Goal: Communication & Community: Answer question/provide support

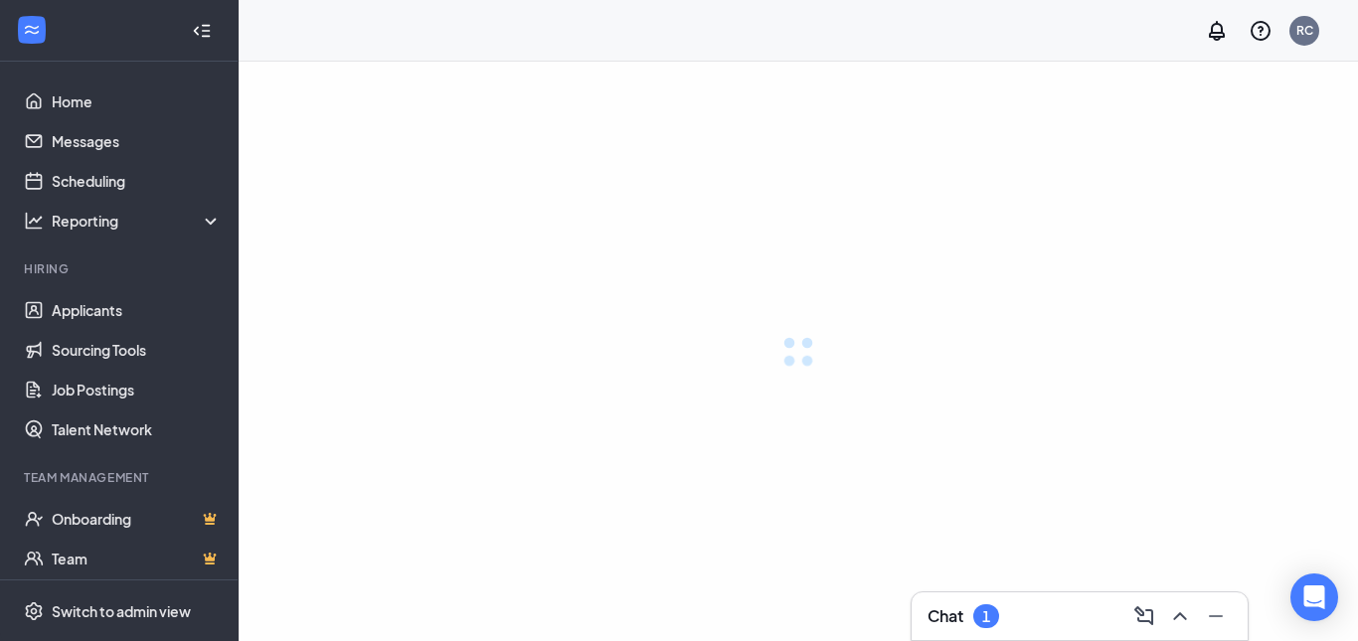
click at [1021, 611] on div "Chat 1" at bounding box center [1079, 616] width 304 height 32
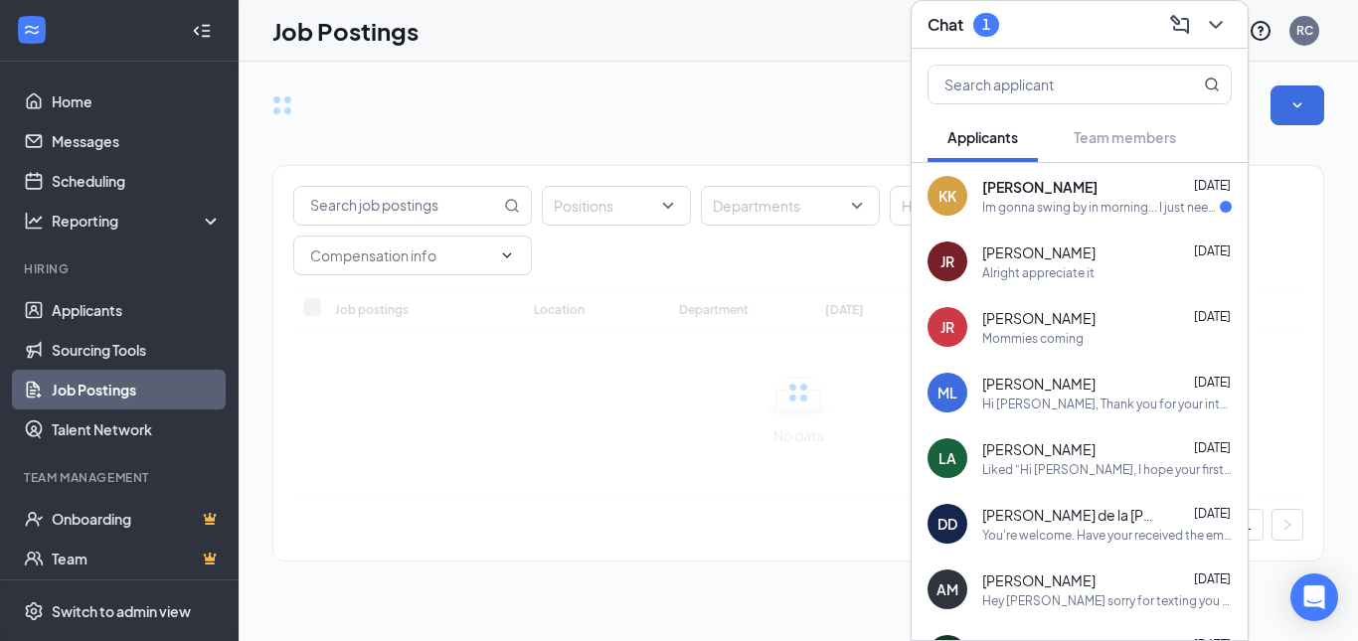
click at [1075, 214] on div "Im gonna swing by in morning... I just need only 20-25 hours maybe shorter shif…" at bounding box center [1101, 207] width 238 height 17
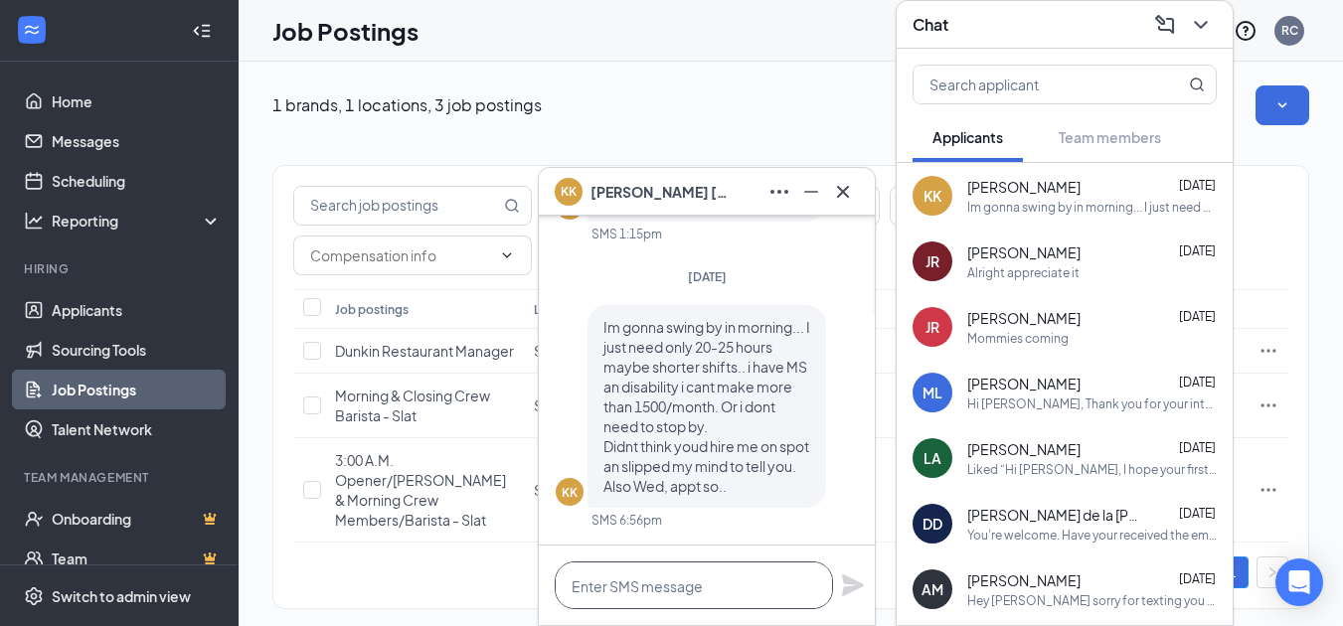
click at [647, 578] on textarea at bounding box center [694, 586] width 278 height 48
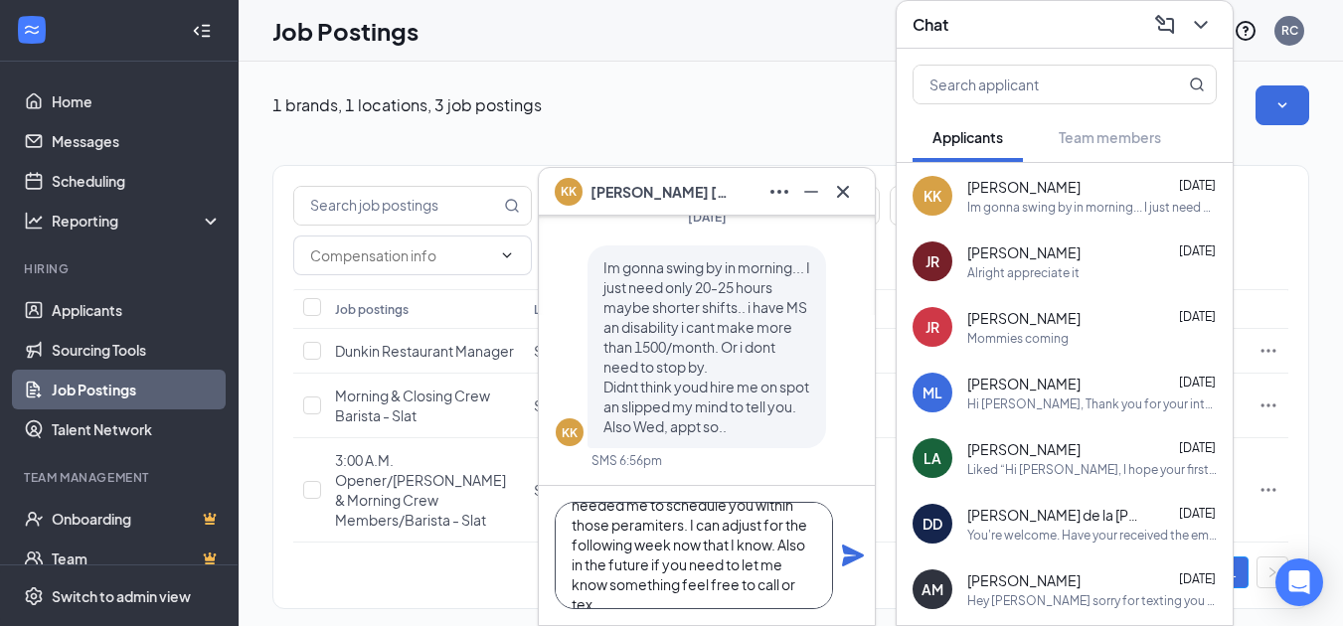
scroll to position [100, 0]
click at [640, 513] on textarea "Hey, I can accomidate that schedule no problem. I am sorry this week was more t…" at bounding box center [694, 555] width 278 height 107
click at [641, 510] on textarea "Hey, I can accomidate that schedule no problem. I am sorry this week was more t…" at bounding box center [694, 555] width 278 height 107
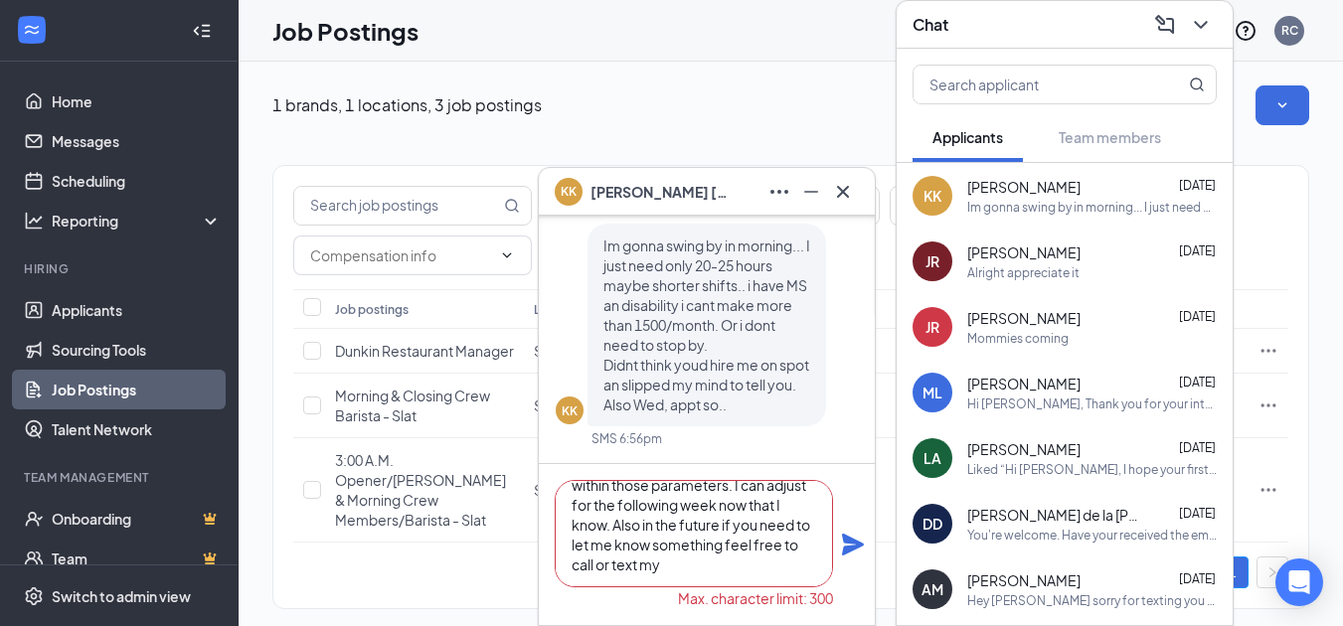
scroll to position [101, 0]
click at [736, 560] on textarea "Hey, I can accommodate that schedule no problem. I am sorry this week was more …" at bounding box center [694, 533] width 278 height 107
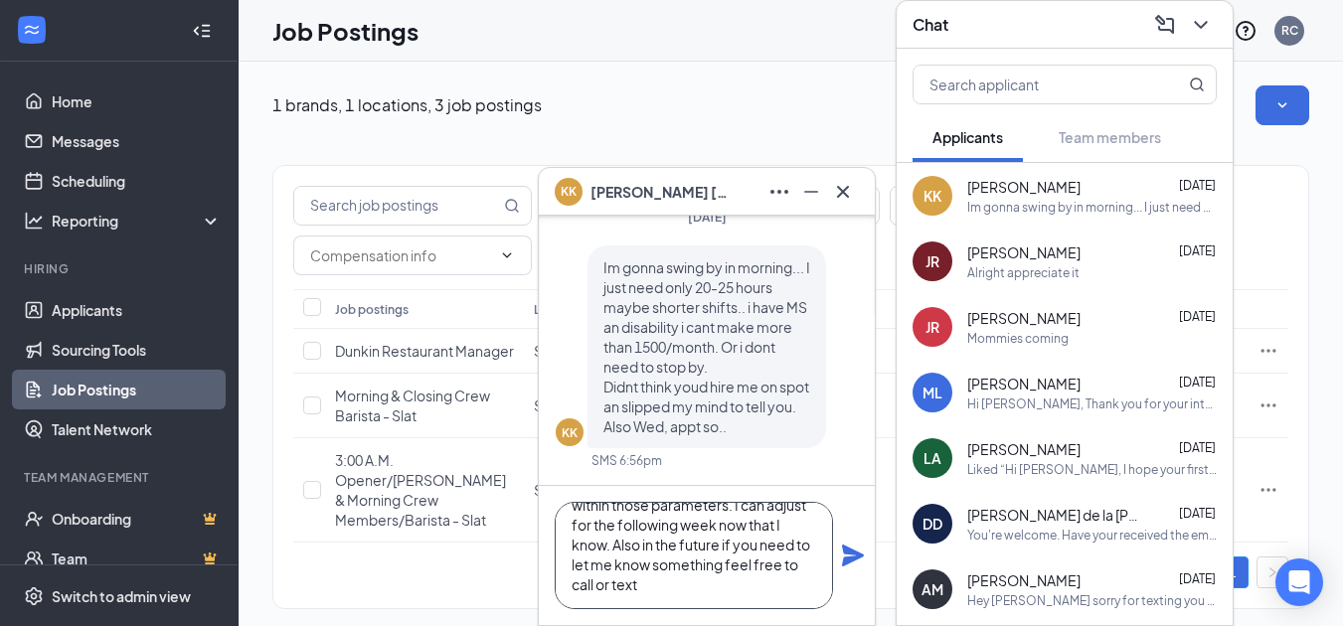
type textarea "Hey, I can accommodate that schedule no problem. I am sorry this week was more …"
click at [850, 563] on icon "Plane" at bounding box center [853, 556] width 22 height 22
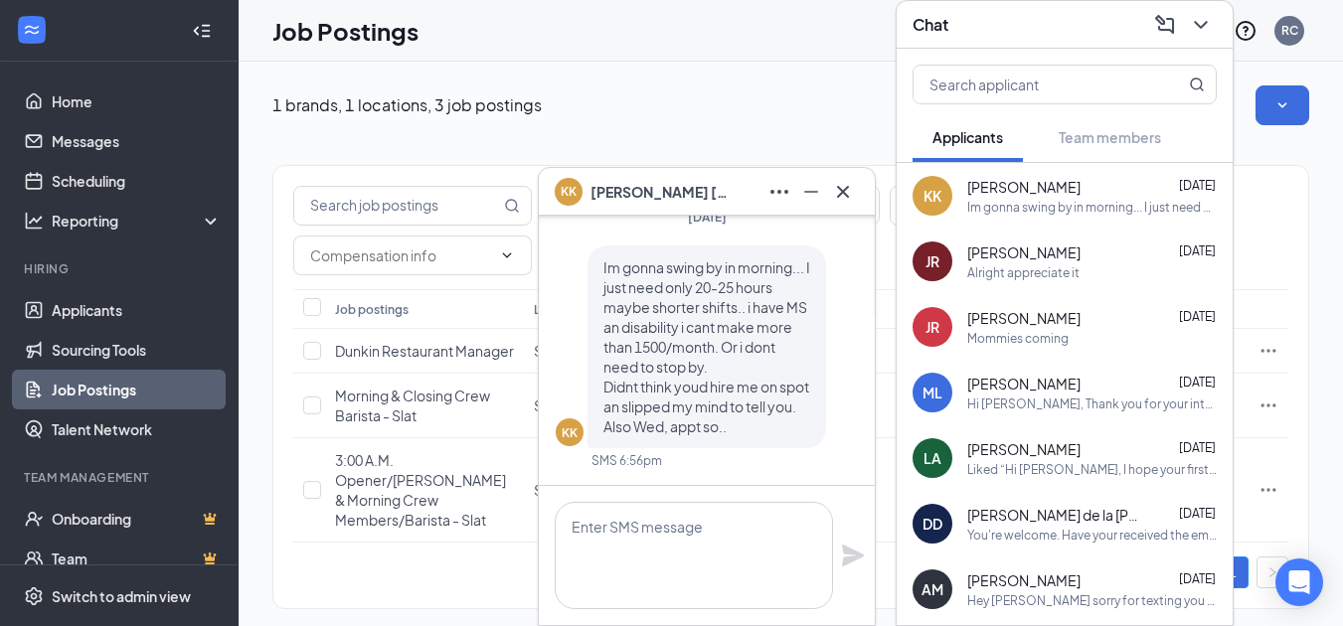
scroll to position [0, 0]
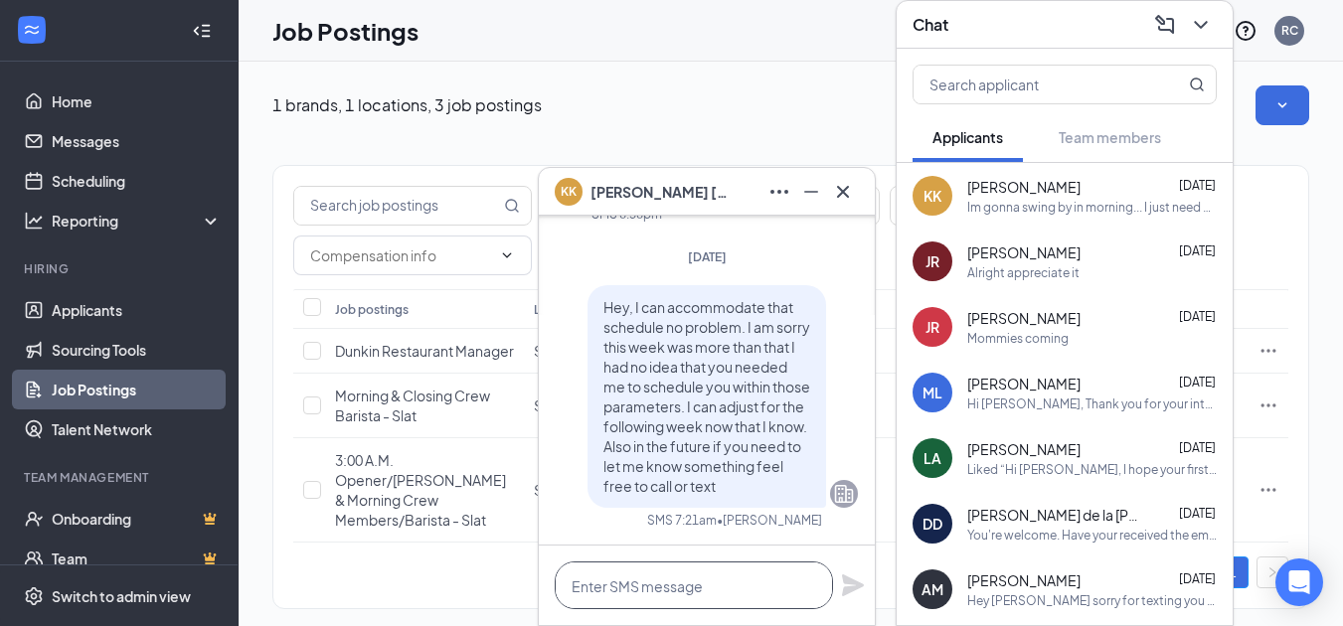
click at [717, 585] on textarea at bounding box center [694, 586] width 278 height 48
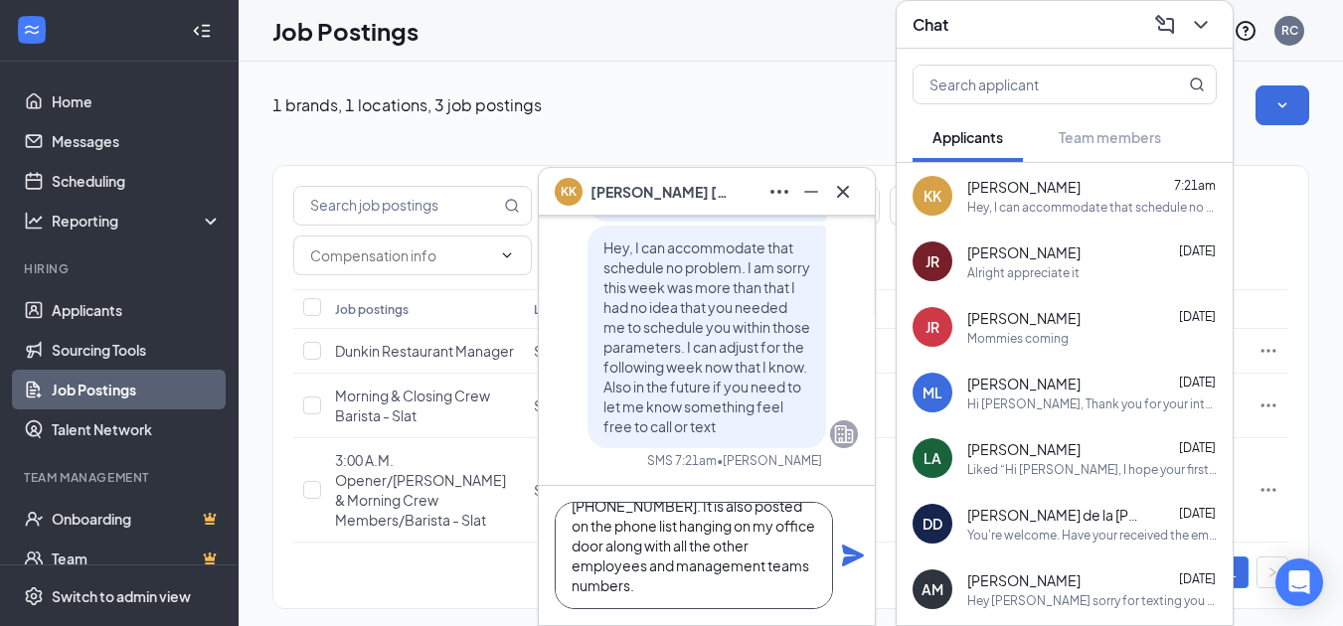
scroll to position [81, 0]
type textarea "me on my cell number and not on here. My number is [PHONE_NUMBER]. It is also p…"
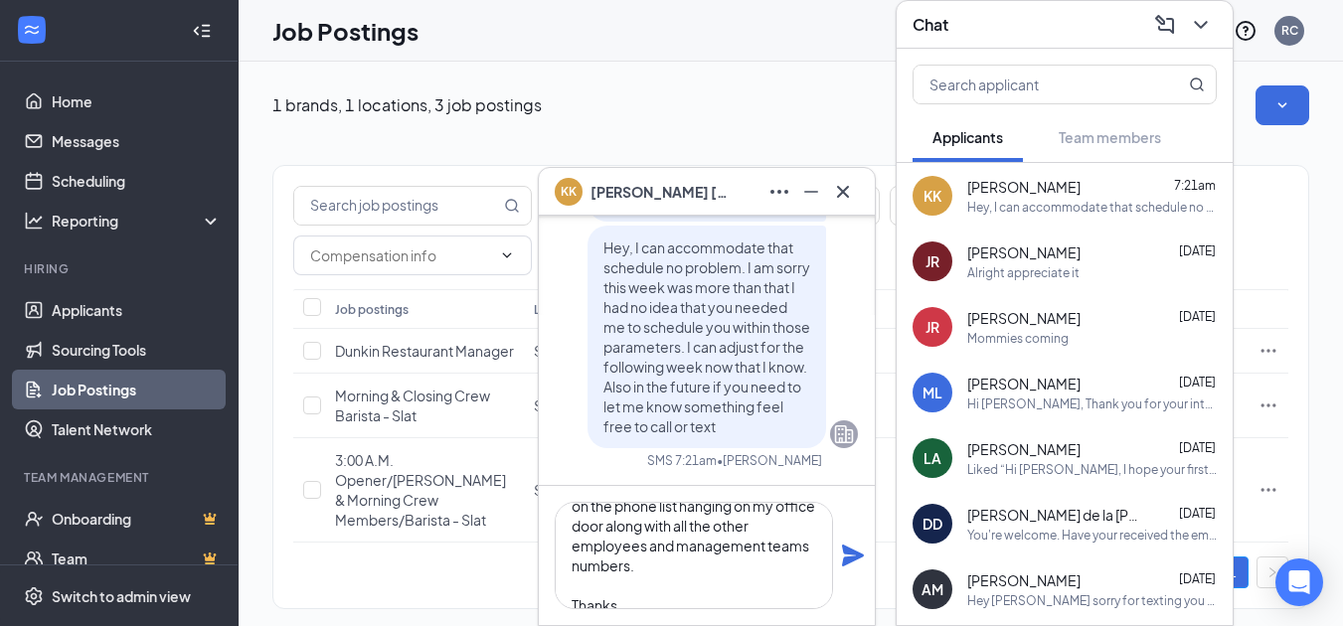
click at [856, 556] on icon "Plane" at bounding box center [853, 556] width 24 height 24
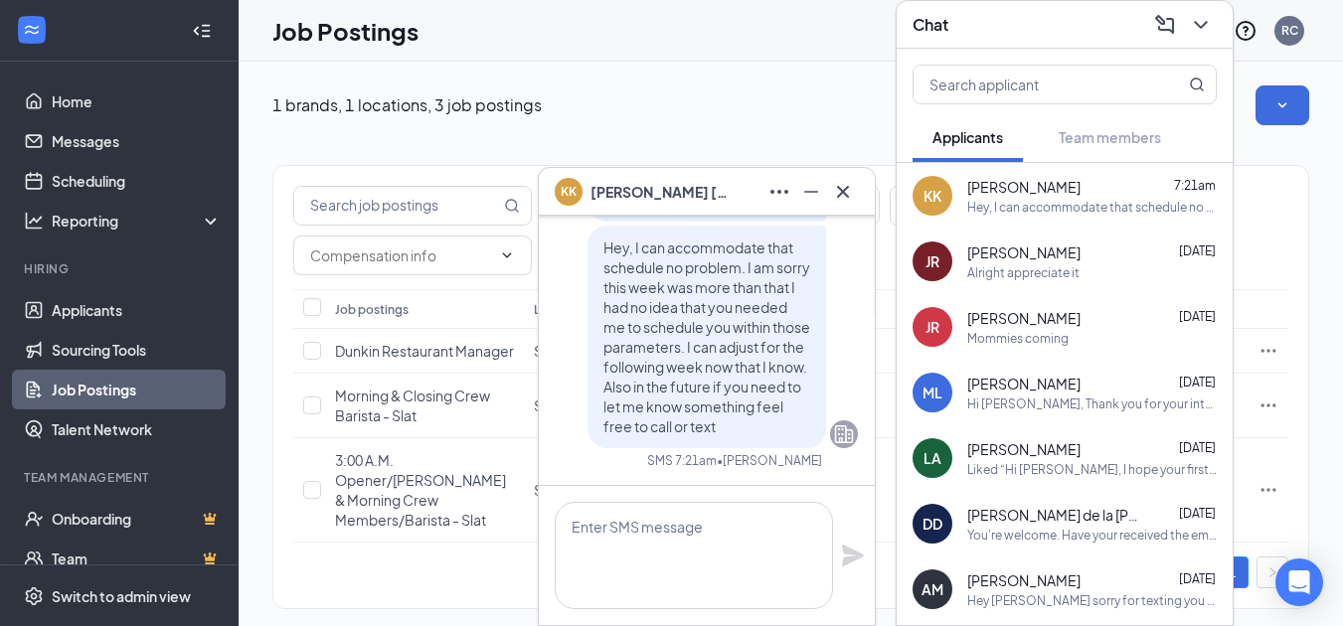
scroll to position [0, 0]
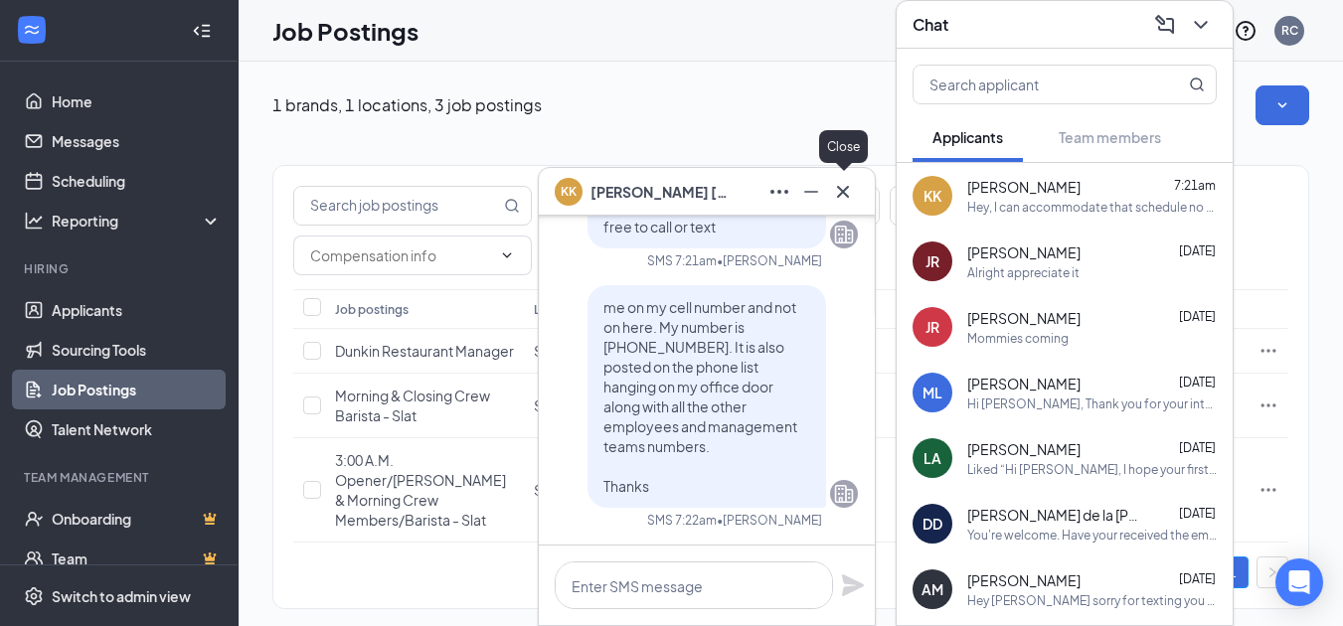
click at [848, 186] on icon "Cross" at bounding box center [843, 191] width 12 height 12
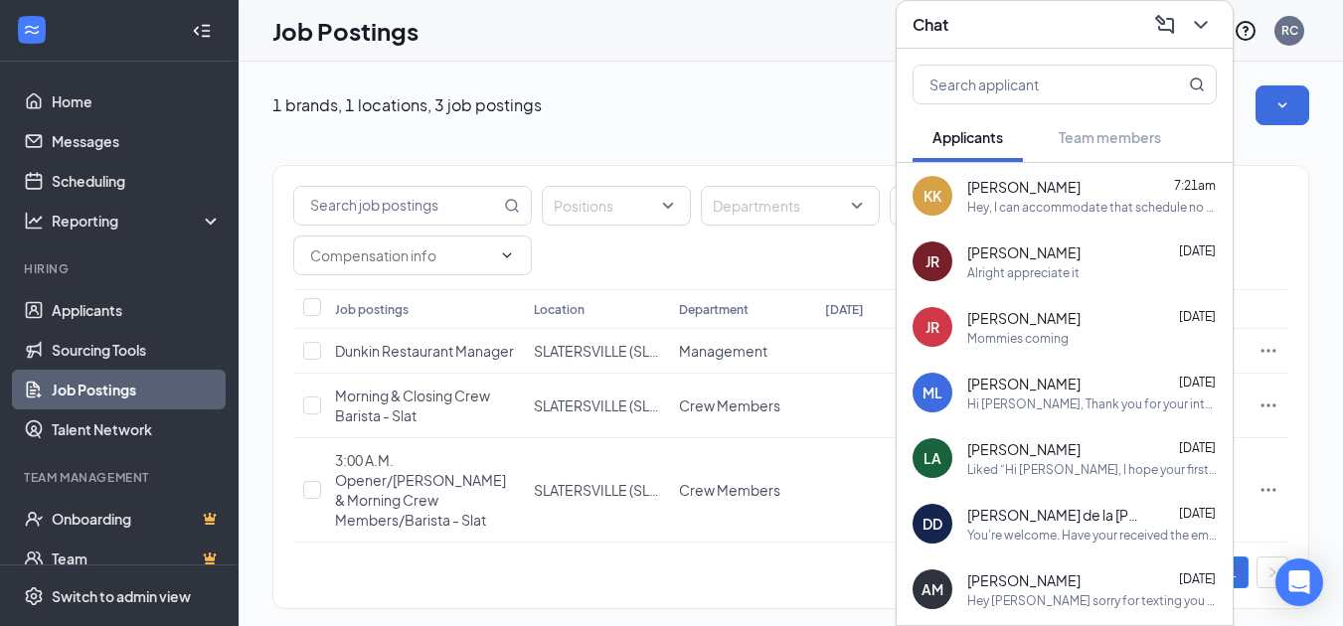
click at [1212, 18] on icon "ChevronDown" at bounding box center [1201, 25] width 24 height 24
